Goal: Complete application form

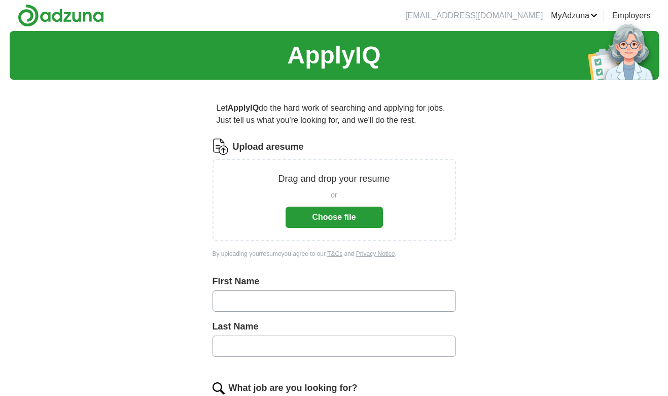
click at [330, 215] on button "Choose file" at bounding box center [334, 217] width 97 height 21
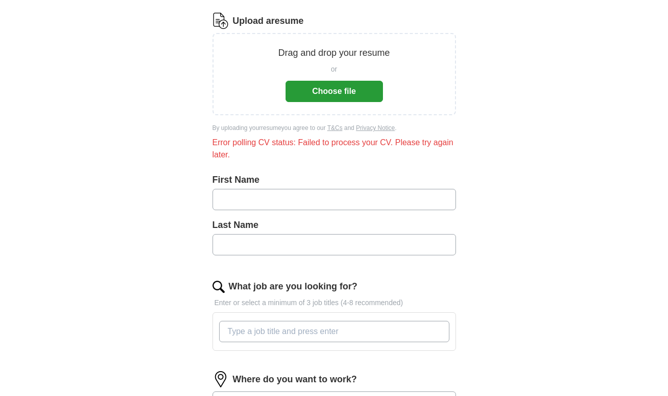
scroll to position [126, 0]
click at [256, 196] on input "text" at bounding box center [335, 198] width 244 height 21
type input "*******"
type input "****"
type input "e"
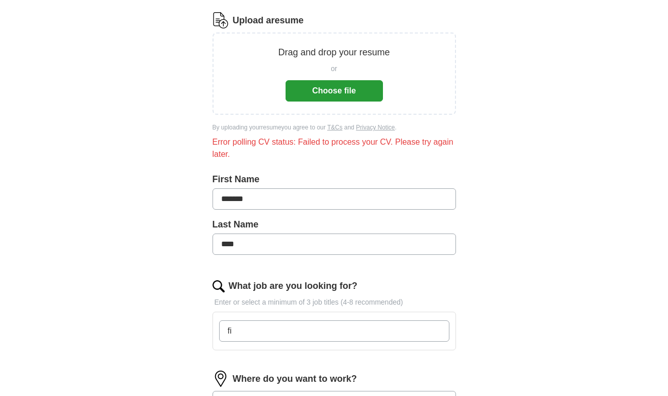
type input "f"
type input "c"
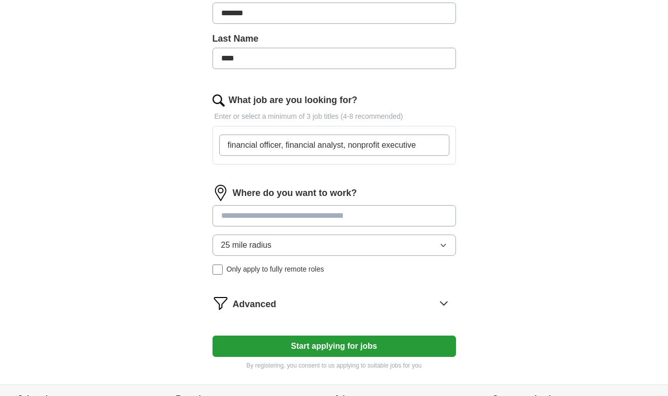
scroll to position [313, 0]
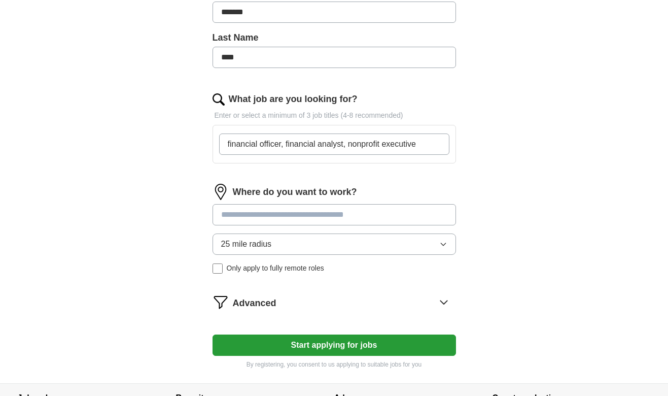
type input "financial officer, financial analyst, nonprofit executive"
click at [241, 213] on input at bounding box center [335, 214] width 244 height 21
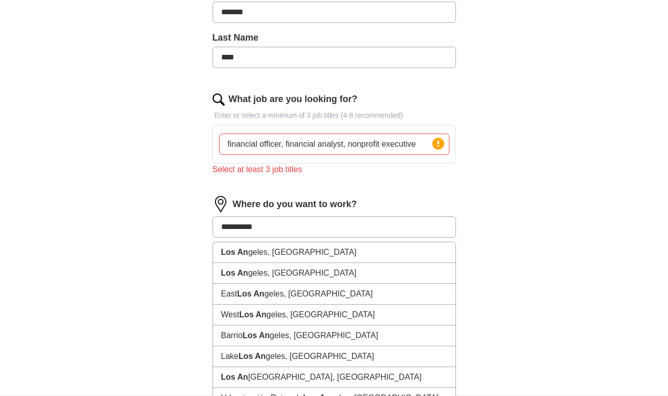
type input "**********"
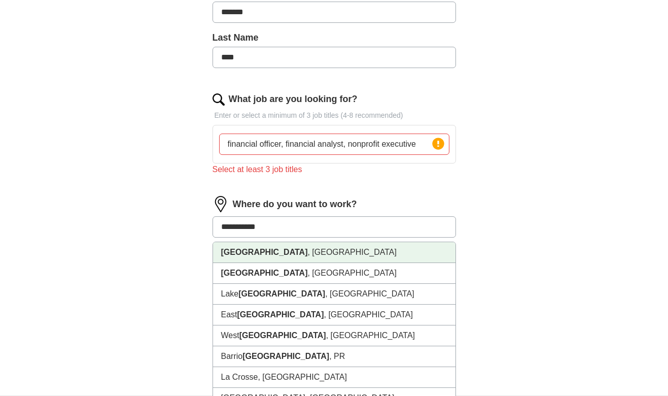
click at [259, 254] on strong "Los Angeles" at bounding box center [264, 252] width 87 height 9
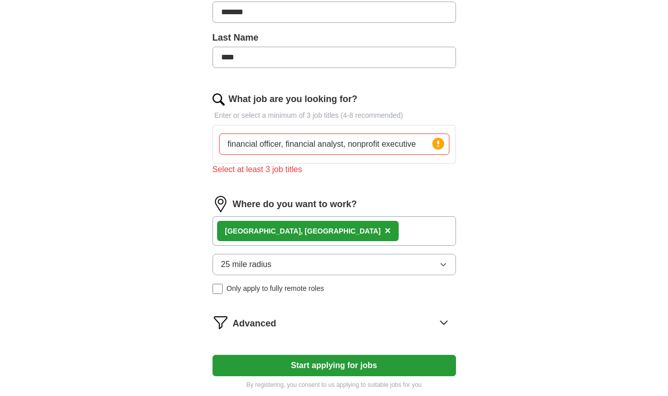
click at [337, 363] on button "Start applying for jobs" at bounding box center [335, 365] width 244 height 21
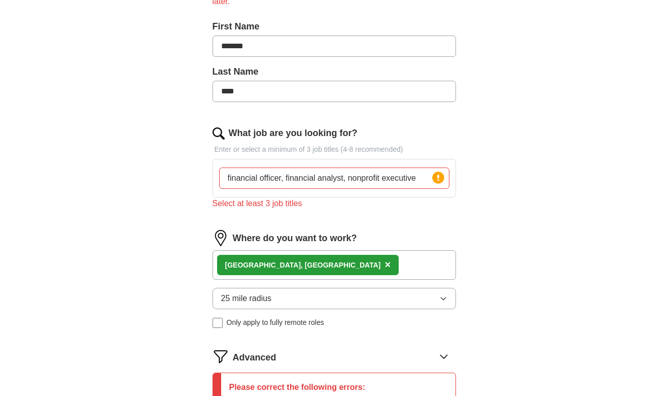
scroll to position [277, 0]
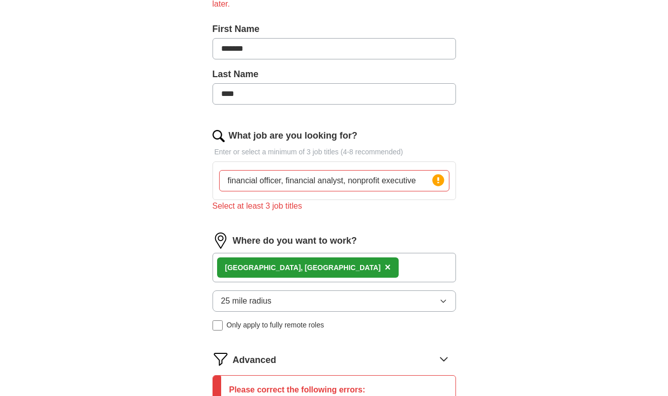
click at [286, 181] on input "financial officer, financial analyst, nonprofit executive" at bounding box center [334, 180] width 230 height 21
type input "financial officerfinancial analyst, nonprofit executive"
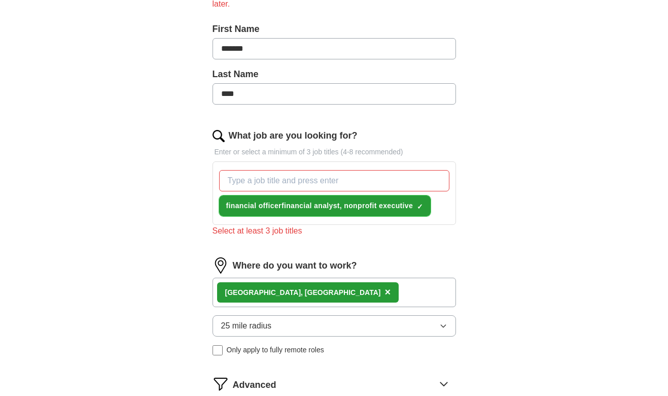
click at [349, 201] on span "financial officerfinancial analyst, nonprofit executive" at bounding box center [319, 205] width 187 height 11
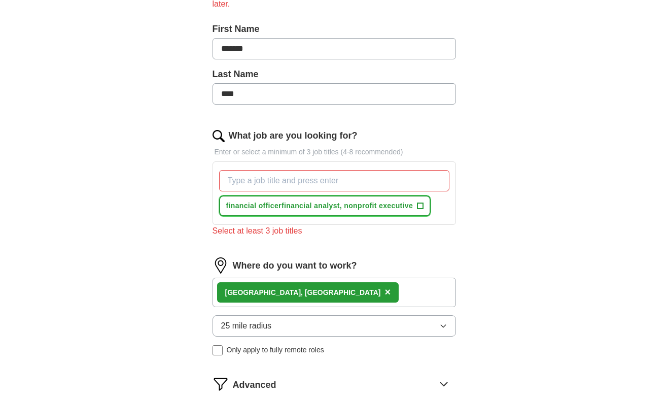
click at [284, 208] on span "financial officerfinancial analyst, nonprofit executive" at bounding box center [319, 205] width 187 height 11
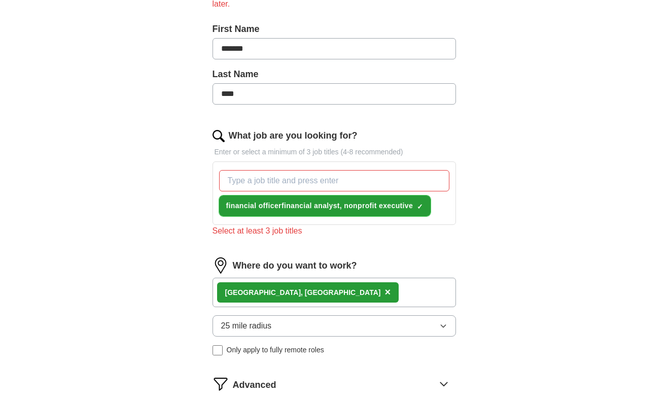
click at [284, 208] on span "financial officerfinancial analyst, nonprofit executive" at bounding box center [319, 205] width 187 height 11
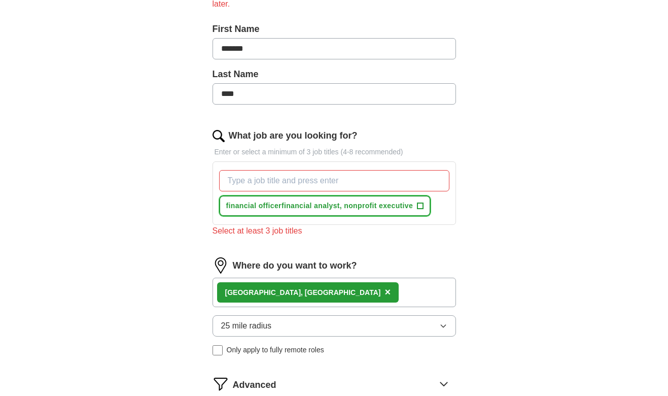
click at [284, 208] on span "financial officerfinancial analyst, nonprofit executive" at bounding box center [319, 205] width 187 height 11
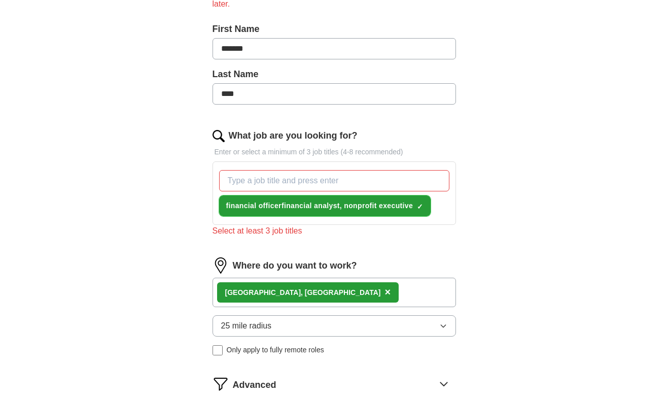
click at [0, 0] on span "×" at bounding box center [0, 0] width 0 height 0
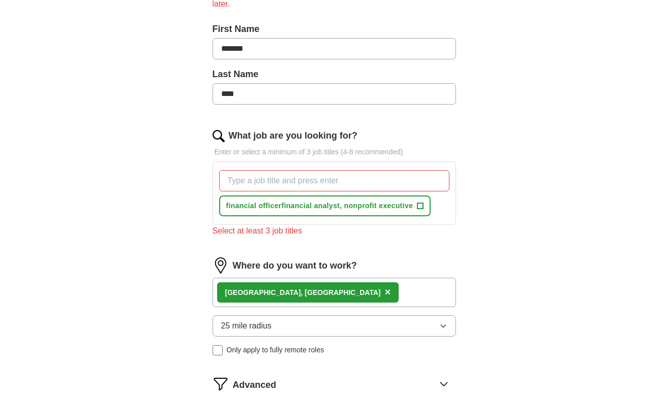
click at [271, 179] on input "What job are you looking for?" at bounding box center [334, 180] width 230 height 21
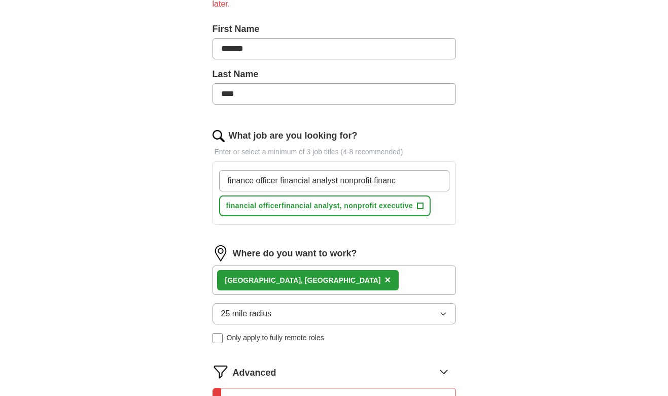
type input "finance officer financial analyst nonprofit finance"
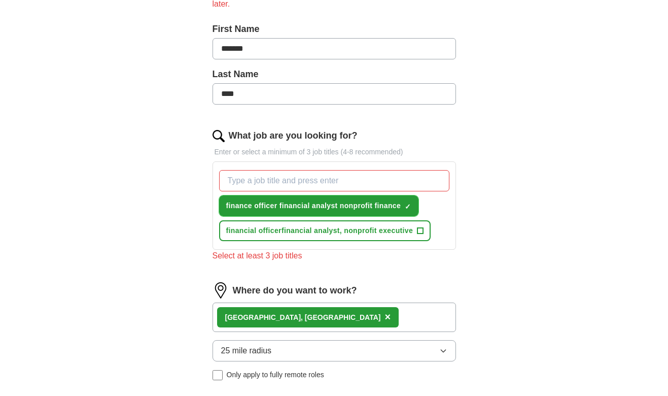
click at [0, 0] on span "×" at bounding box center [0, 0] width 0 height 0
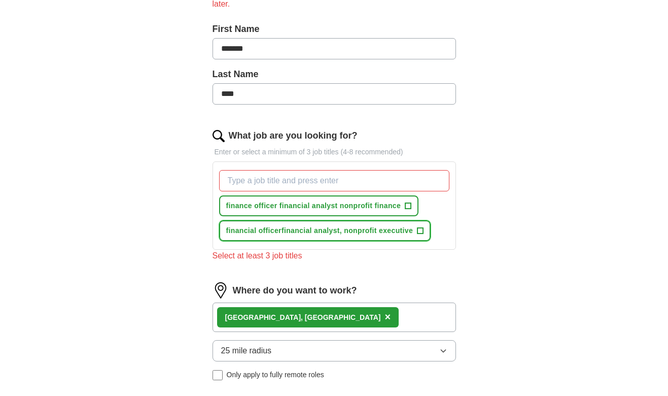
click at [420, 228] on span "+" at bounding box center [421, 231] width 6 height 8
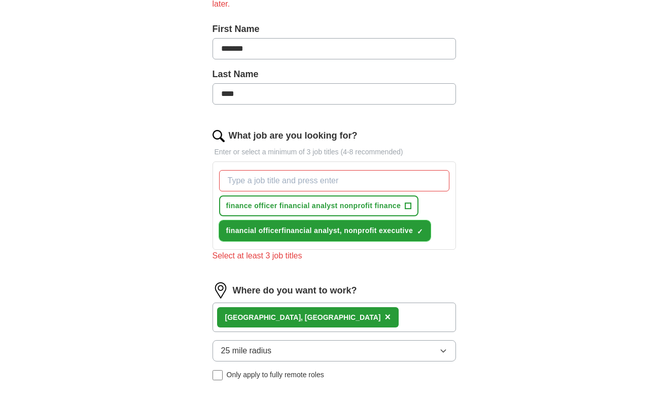
click at [0, 0] on span "×" at bounding box center [0, 0] width 0 height 0
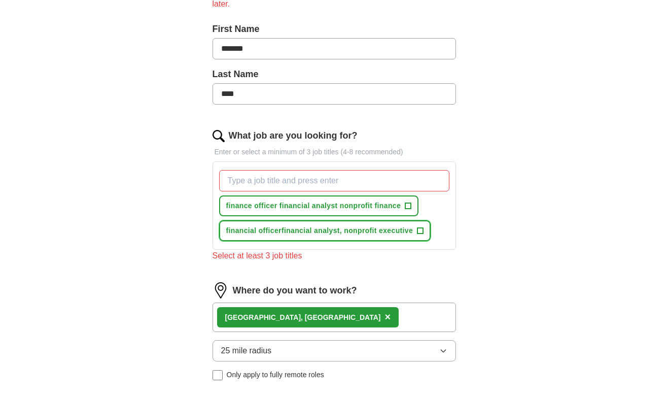
click at [318, 231] on span "financial officerfinancial analyst, nonprofit executive" at bounding box center [319, 230] width 187 height 11
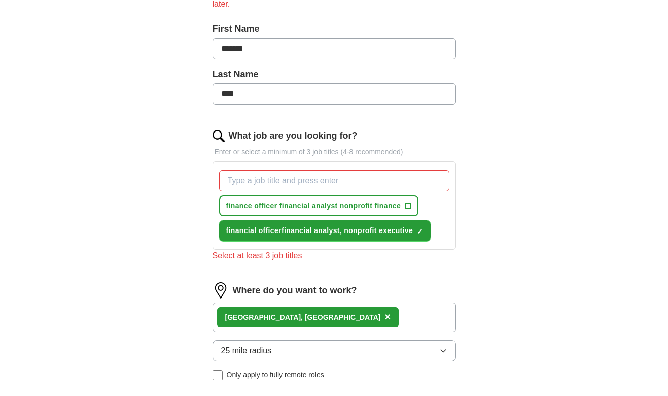
click at [318, 231] on span "financial officerfinancial analyst, nonprofit executive" at bounding box center [319, 230] width 187 height 11
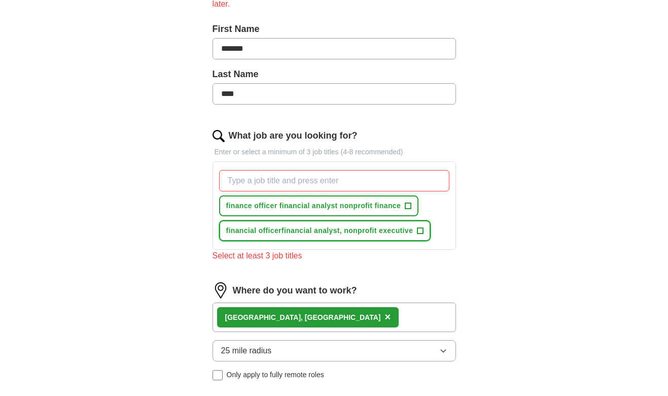
click at [318, 231] on span "financial officerfinancial analyst, nonprofit executive" at bounding box center [319, 230] width 187 height 11
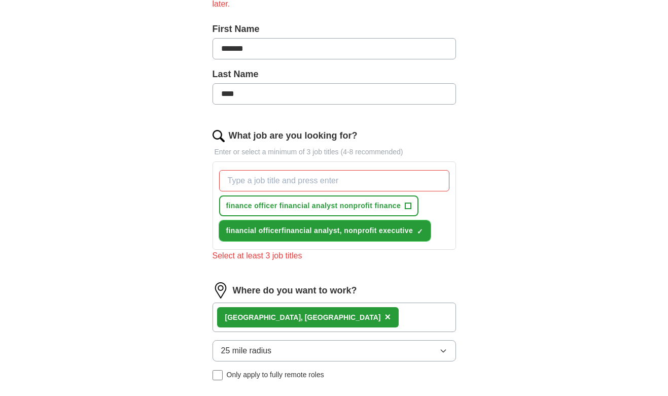
click at [318, 231] on span "financial officerfinancial analyst, nonprofit executive" at bounding box center [319, 230] width 187 height 11
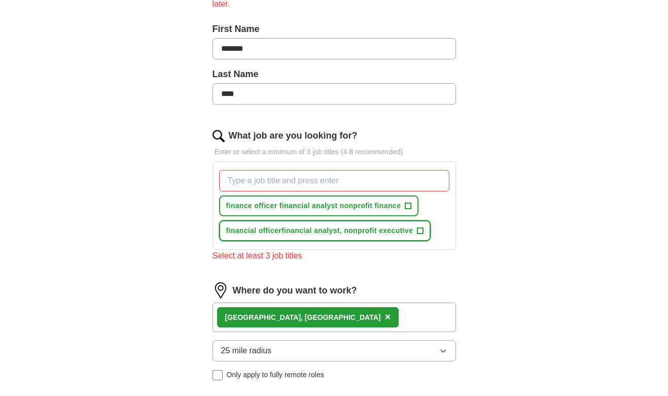
click at [422, 230] on span "+" at bounding box center [421, 231] width 6 height 8
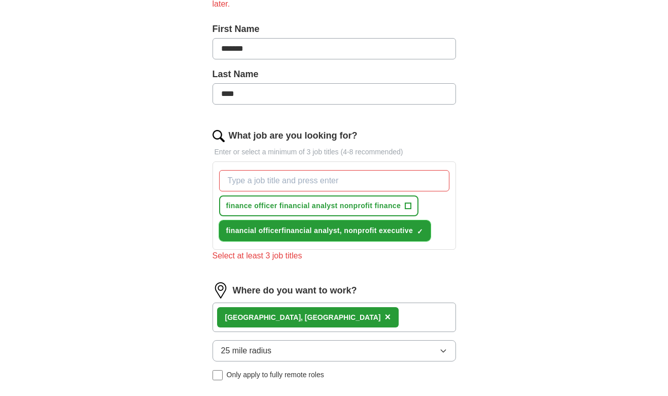
click at [0, 0] on span "×" at bounding box center [0, 0] width 0 height 0
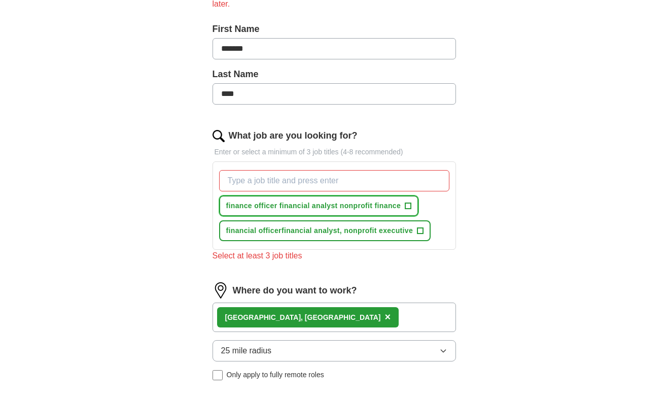
click at [280, 206] on span "finance officer financial analyst nonprofit finance" at bounding box center [313, 205] width 175 height 11
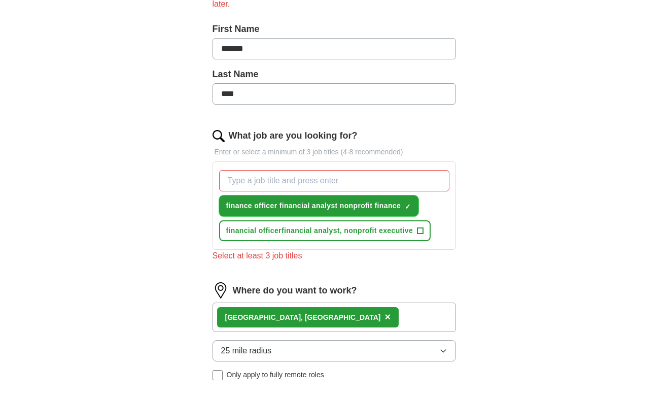
click at [0, 0] on span "×" at bounding box center [0, 0] width 0 height 0
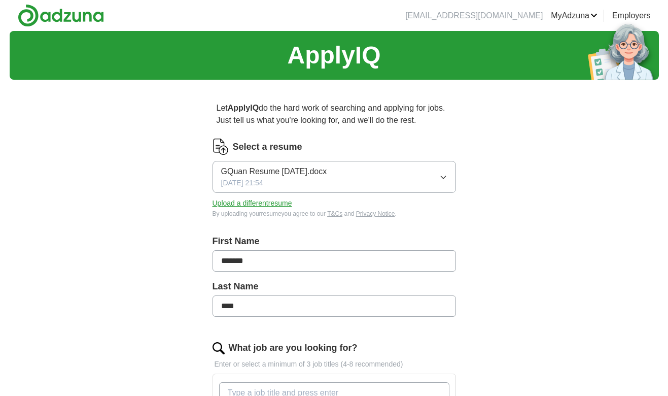
scroll to position [277, 0]
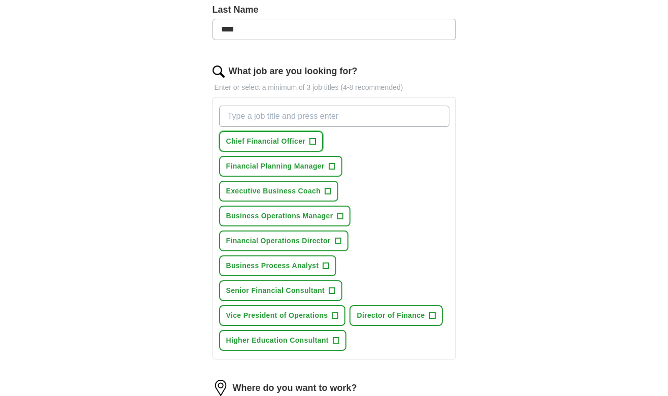
click at [313, 139] on span "+" at bounding box center [313, 142] width 6 height 8
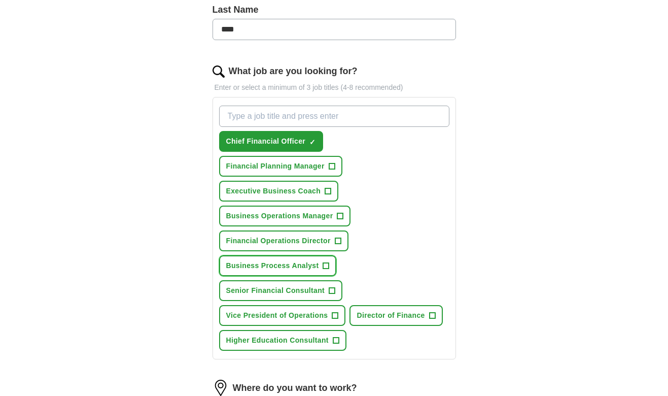
click at [329, 267] on span "+" at bounding box center [326, 266] width 6 height 8
click at [342, 244] on button "Financial Operations Director +" at bounding box center [283, 240] width 129 height 21
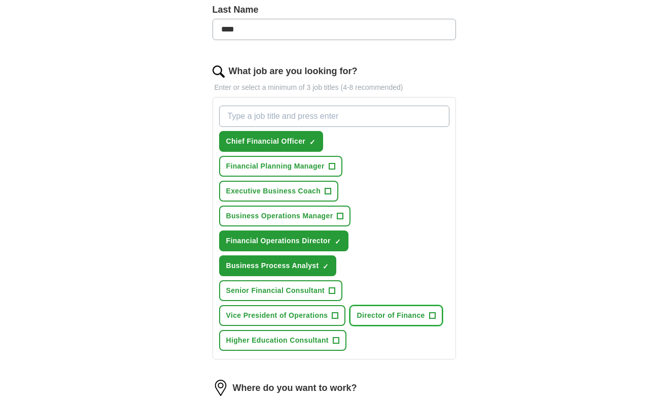
click at [433, 313] on span "+" at bounding box center [432, 316] width 6 height 8
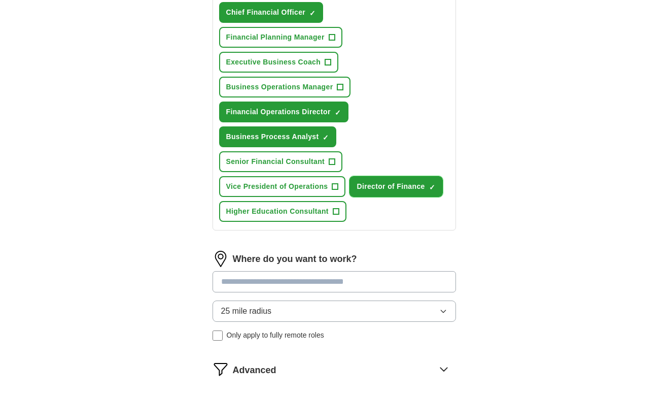
scroll to position [405, 0]
click at [227, 284] on input at bounding box center [335, 281] width 244 height 21
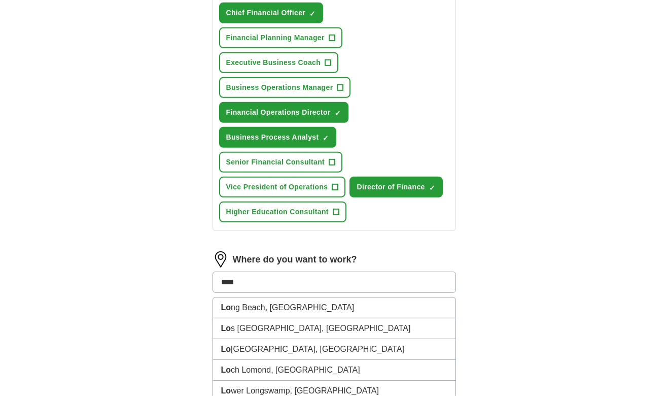
type input "*****"
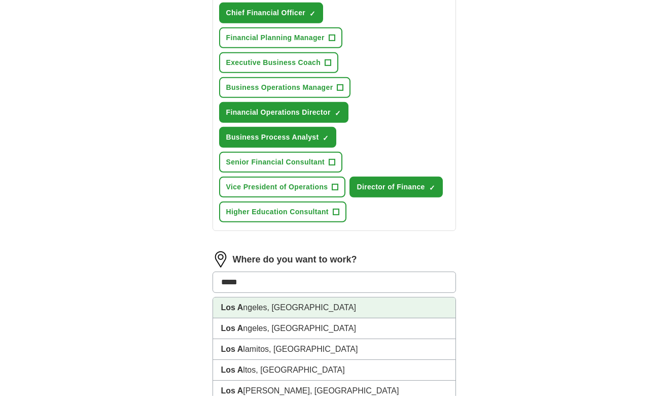
click at [245, 312] on li "Los A ngeles, [GEOGRAPHIC_DATA]" at bounding box center [334, 307] width 243 height 21
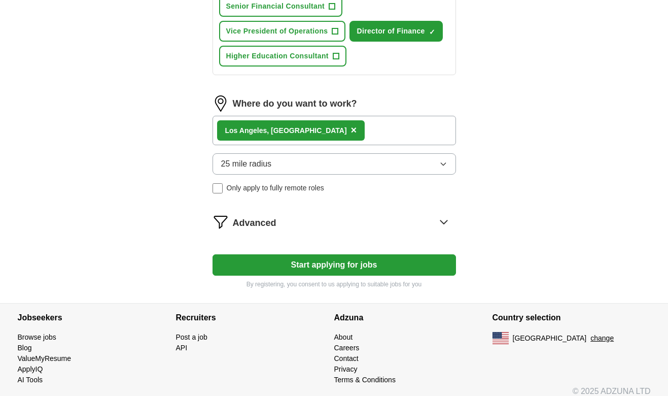
scroll to position [570, 0]
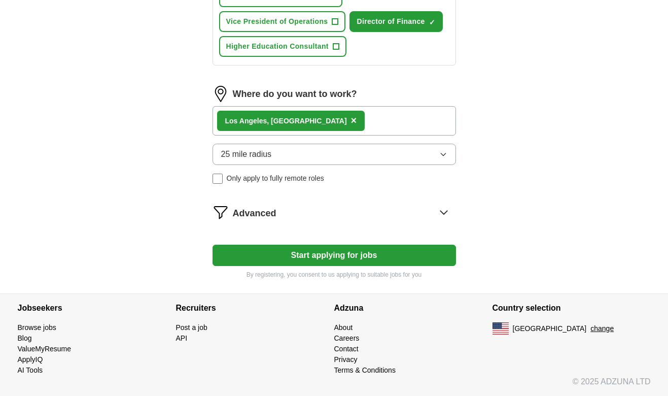
click at [338, 258] on button "Start applying for jobs" at bounding box center [335, 255] width 244 height 21
select select "**"
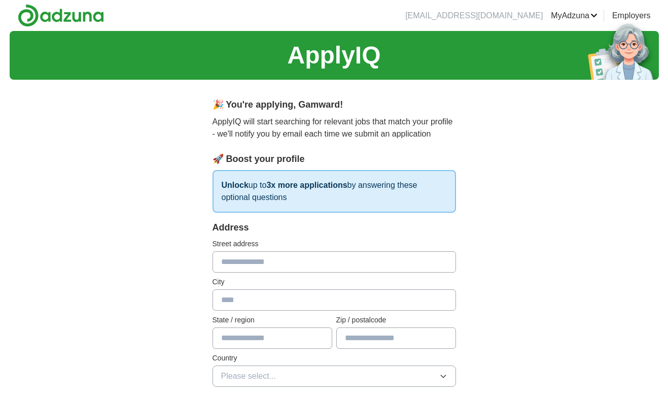
scroll to position [0, 0]
click at [308, 267] on input "text" at bounding box center [335, 261] width 244 height 21
type input "**********"
type input "**"
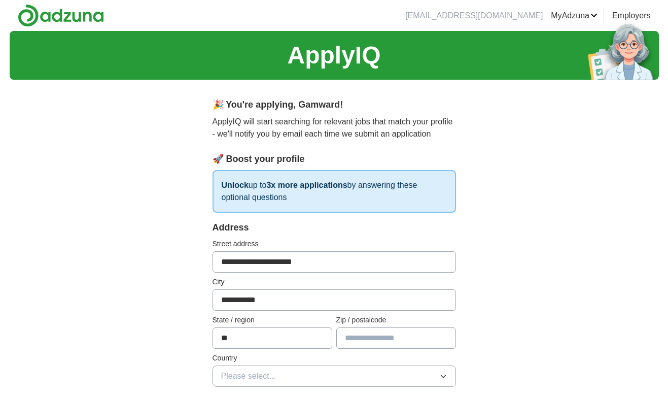
type input "*****"
type input "**********"
click at [443, 375] on icon "button" at bounding box center [443, 376] width 8 height 8
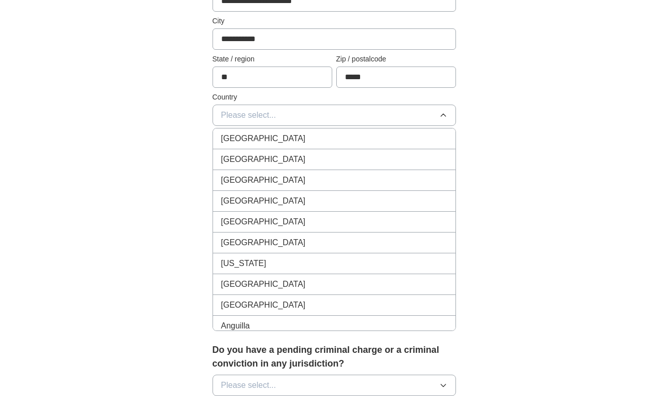
scroll to position [272, 0]
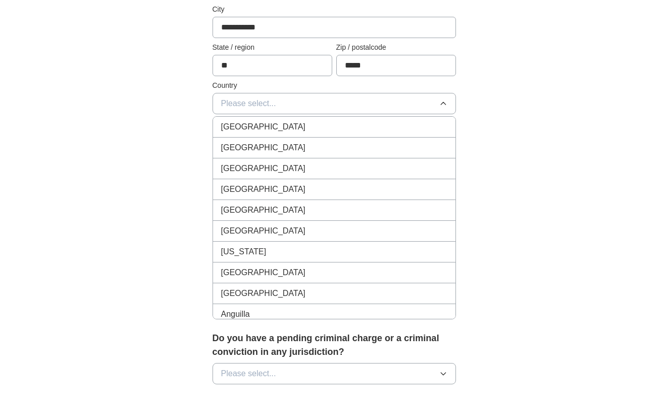
click at [295, 151] on div "[GEOGRAPHIC_DATA]" at bounding box center [334, 148] width 226 height 12
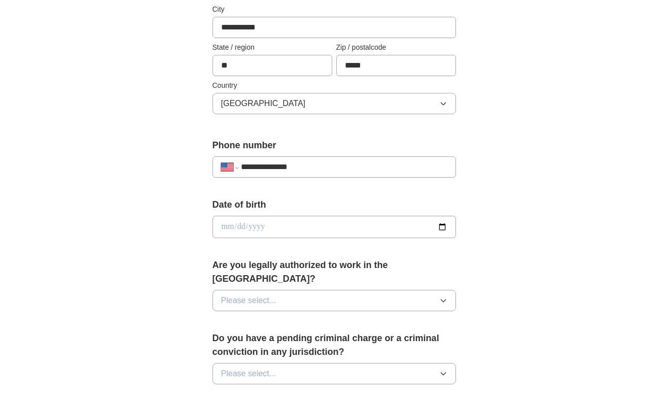
click at [282, 222] on input "date" at bounding box center [335, 227] width 244 height 22
type input "**********"
click at [441, 296] on icon "button" at bounding box center [443, 300] width 8 height 8
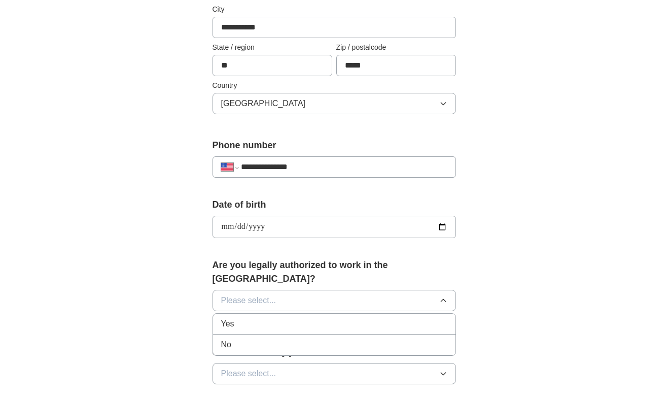
click at [431, 318] on div "Yes" at bounding box center [334, 324] width 226 height 12
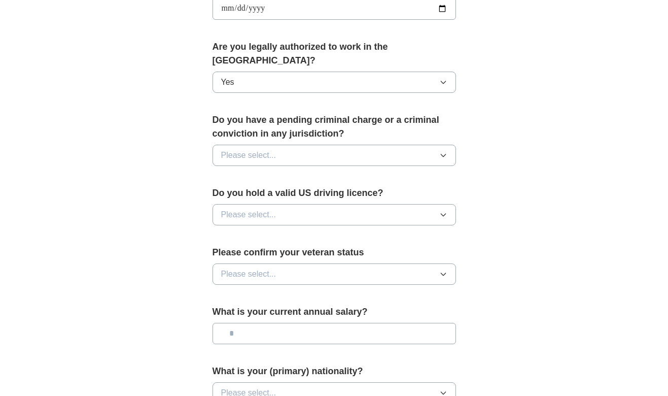
scroll to position [488, 0]
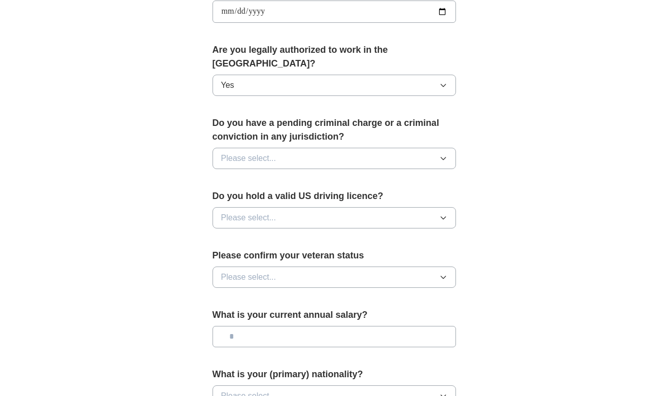
click at [445, 157] on icon "button" at bounding box center [443, 158] width 5 height 3
click at [439, 196] on div "No" at bounding box center [334, 202] width 226 height 12
click at [450, 207] on button "Please select..." at bounding box center [335, 217] width 244 height 21
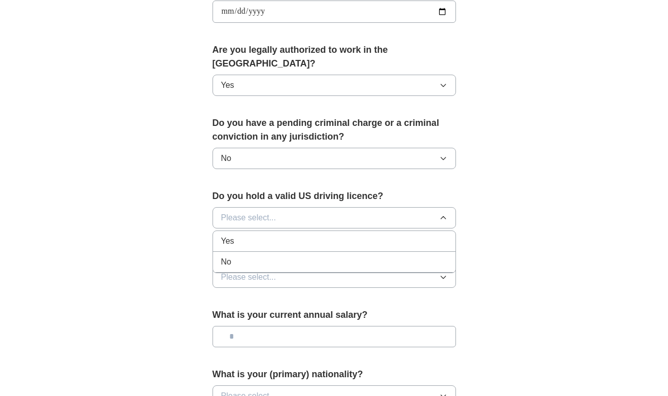
click at [447, 235] on div "Yes" at bounding box center [334, 241] width 226 height 12
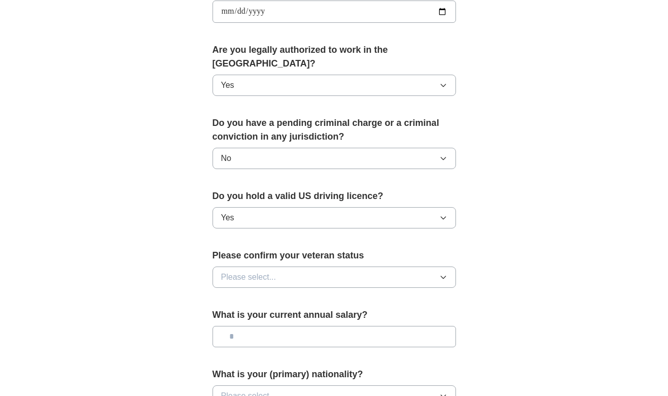
click at [447, 273] on icon "button" at bounding box center [443, 277] width 8 height 8
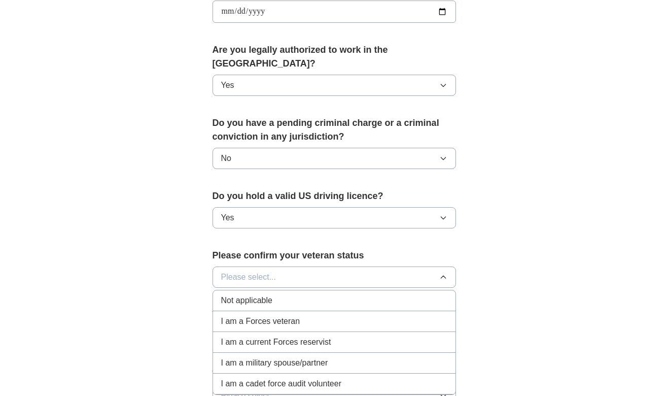
click at [444, 294] on div "Not applicable" at bounding box center [334, 300] width 226 height 12
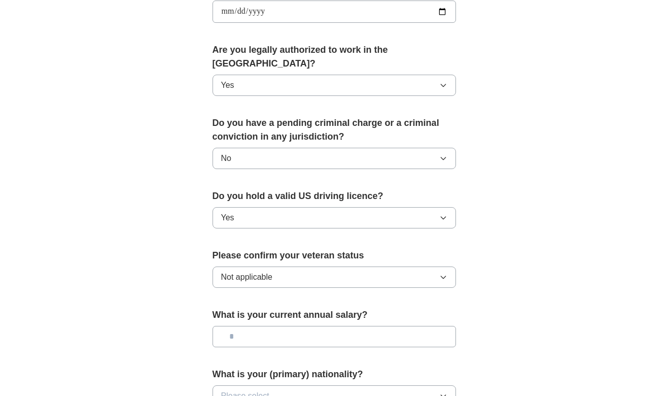
click at [376, 326] on input "text" at bounding box center [335, 336] width 244 height 21
type input "**"
type input "********"
click at [443, 392] on icon "button" at bounding box center [443, 396] width 8 height 8
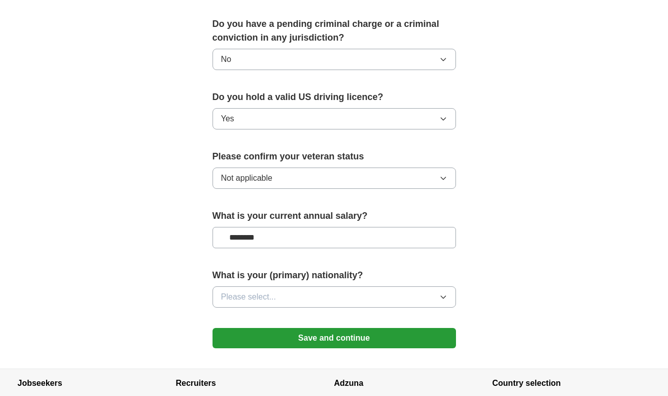
scroll to position [647, 0]
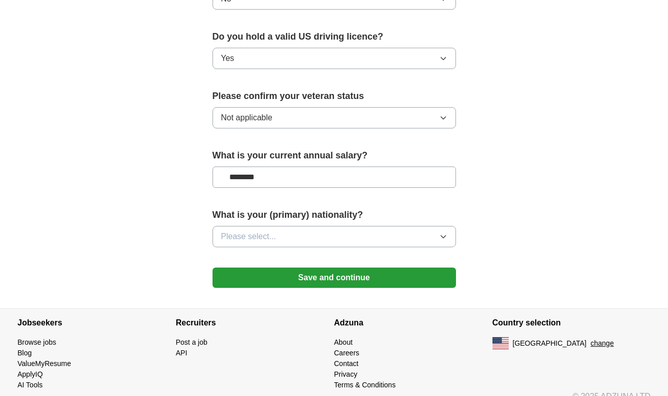
click at [444, 232] on icon "button" at bounding box center [443, 236] width 8 height 8
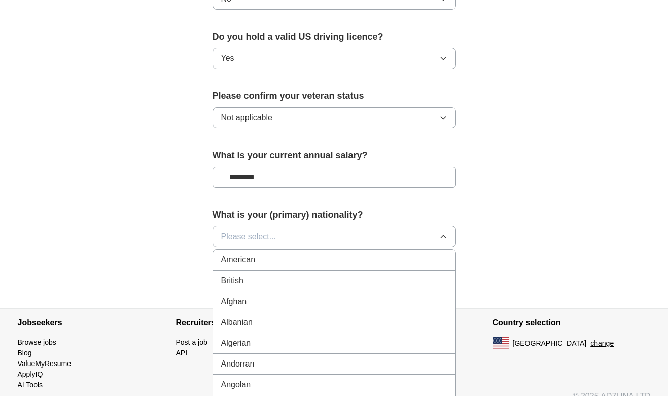
click at [427, 254] on div "American" at bounding box center [334, 260] width 226 height 12
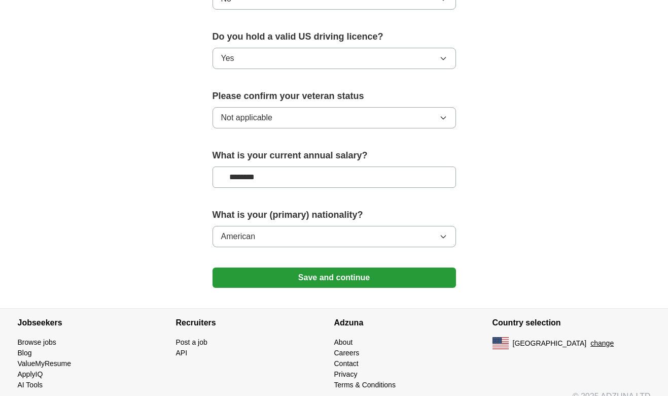
click at [335, 267] on button "Save and continue" at bounding box center [335, 277] width 244 height 20
